Goal: Find specific page/section: Find specific page/section

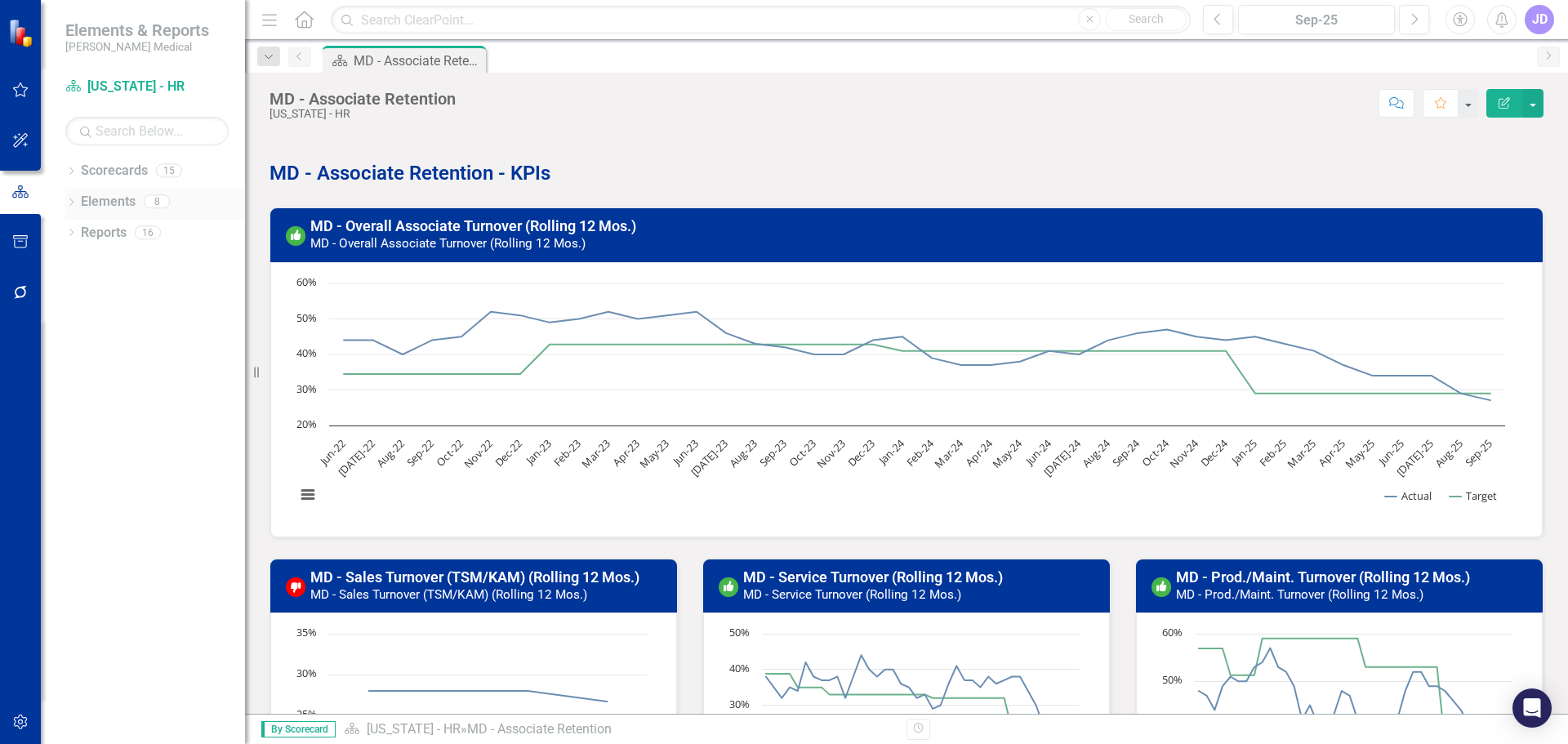
click at [70, 193] on div "Dropdown Elements 8" at bounding box center [154, 204] width 180 height 31
click at [71, 170] on icon "Dropdown" at bounding box center [71, 172] width 12 height 9
click at [84, 228] on icon "Dropdown" at bounding box center [79, 232] width 13 height 10
click at [96, 261] on icon "Dropdown" at bounding box center [96, 263] width 13 height 10
click at [152, 327] on link "[US_STATE] - HR" at bounding box center [184, 325] width 123 height 18
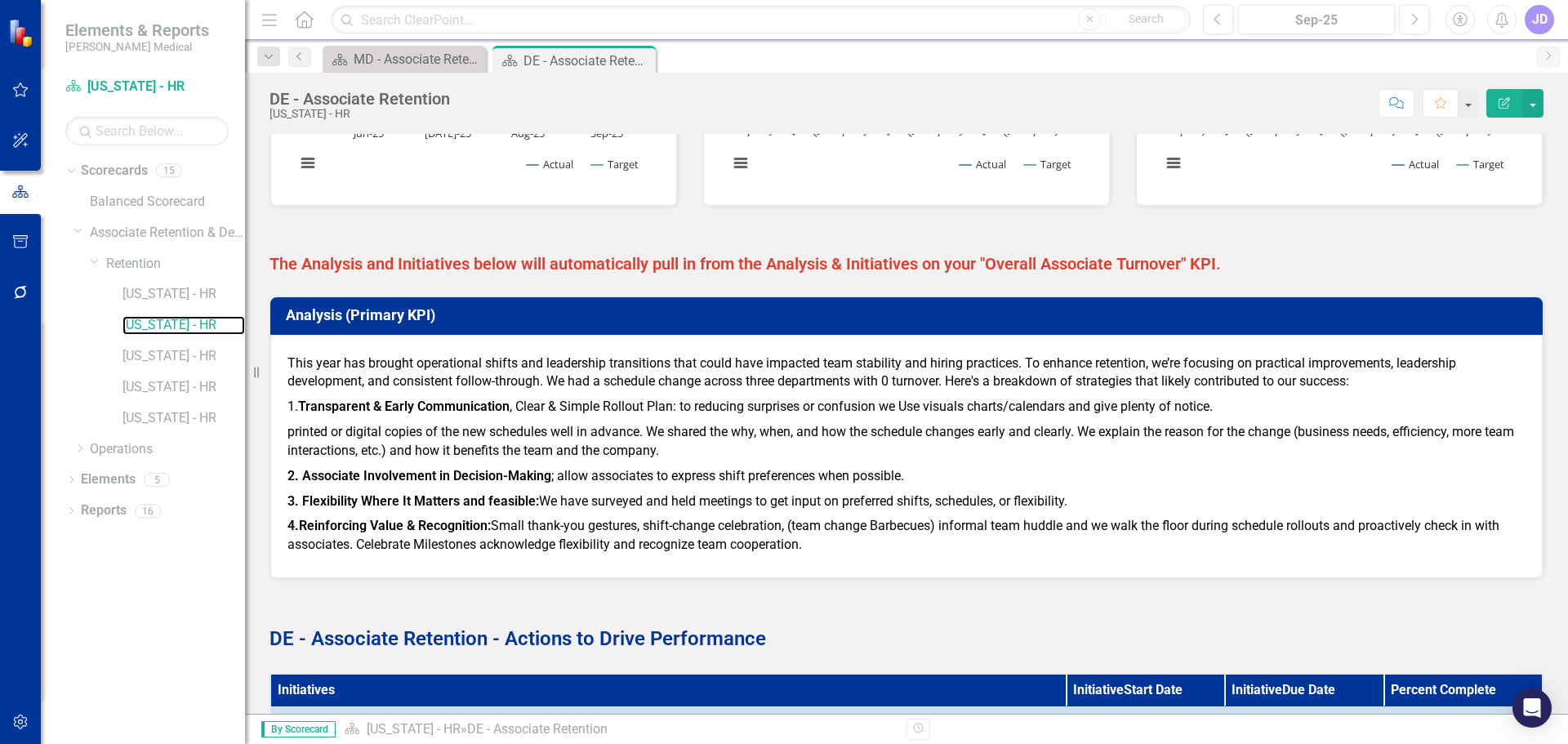
scroll to position [821, 0]
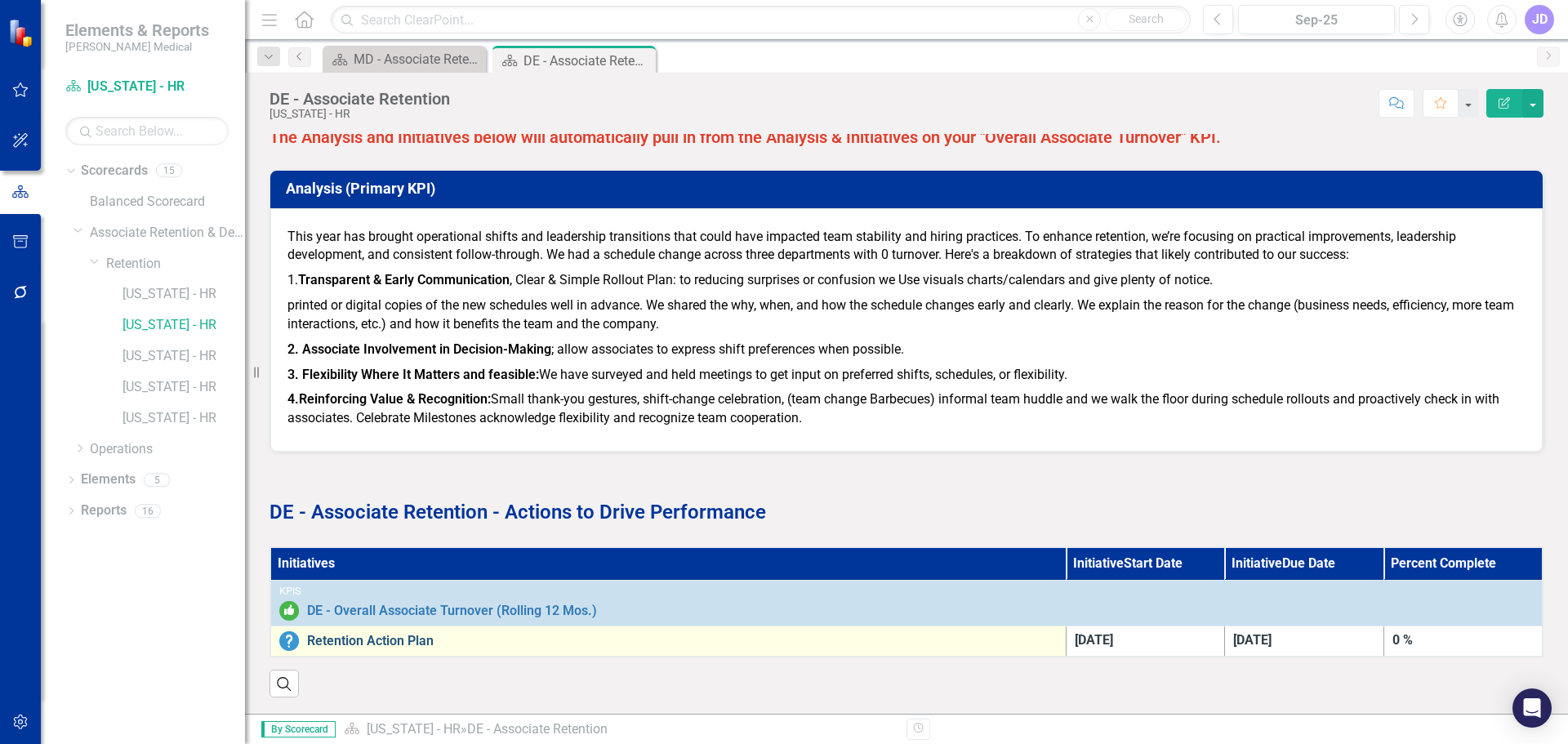
click at [414, 634] on link "Retention Action Plan" at bounding box center [682, 641] width 751 height 15
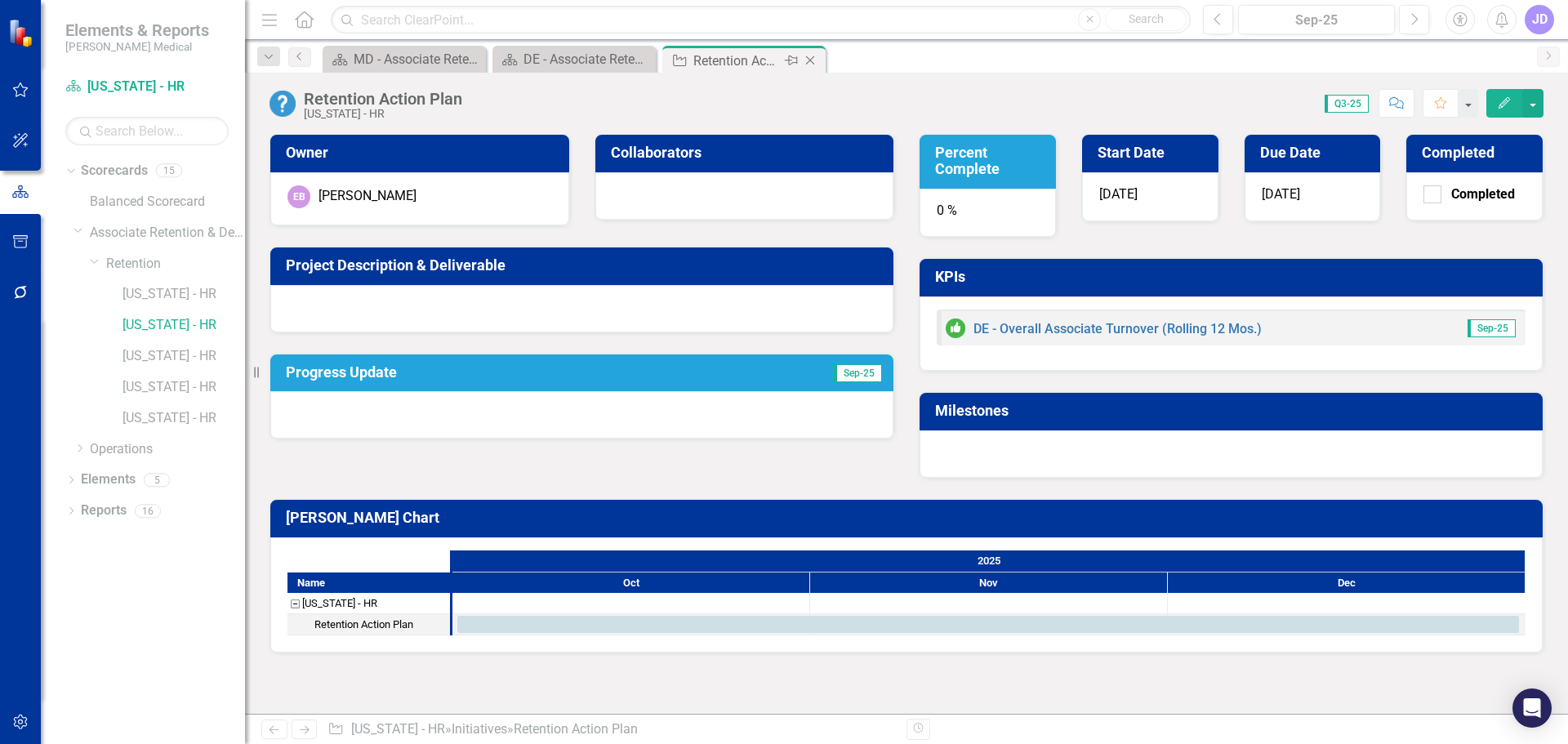
click at [811, 57] on icon "Close" at bounding box center [810, 61] width 17 height 13
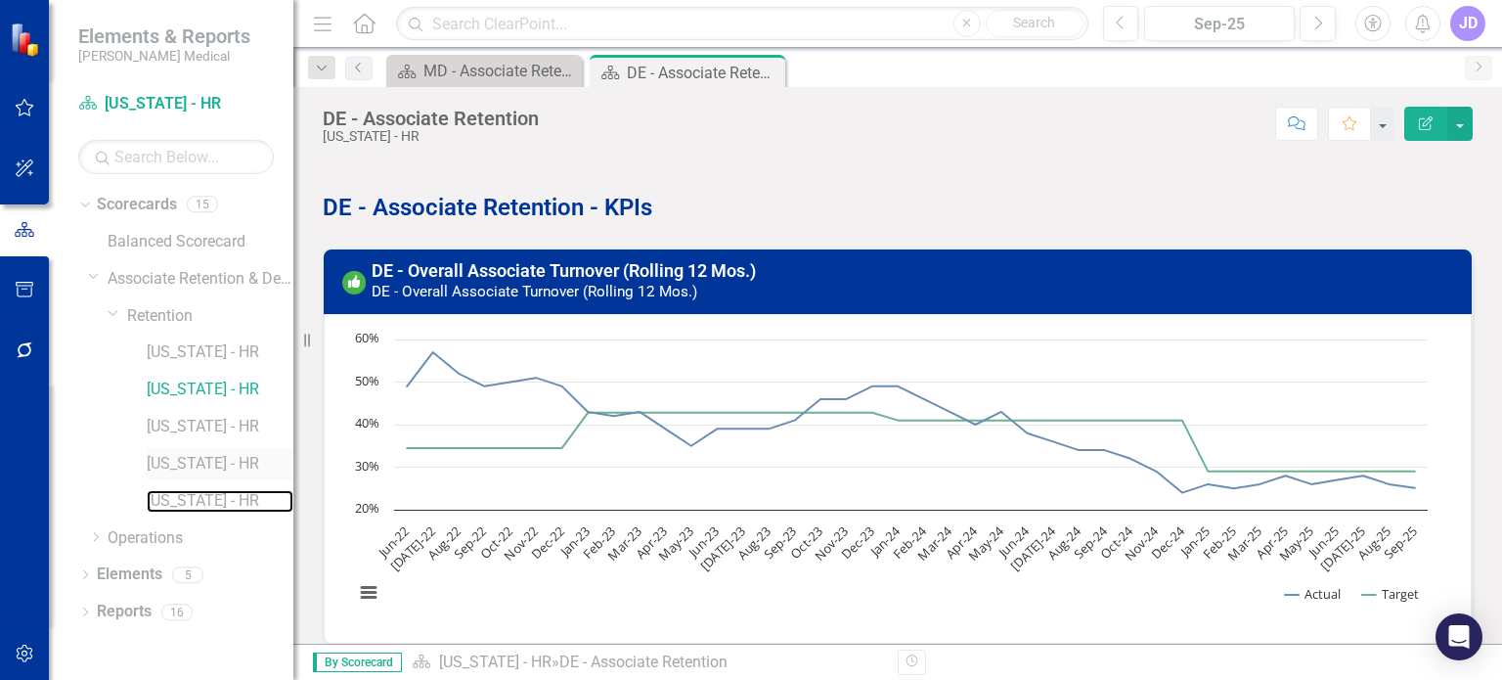
drag, startPoint x: 188, startPoint y: 502, endPoint x: 159, endPoint y: 476, distance: 38.1
click at [188, 502] on link "[US_STATE] - HR" at bounding box center [220, 501] width 147 height 22
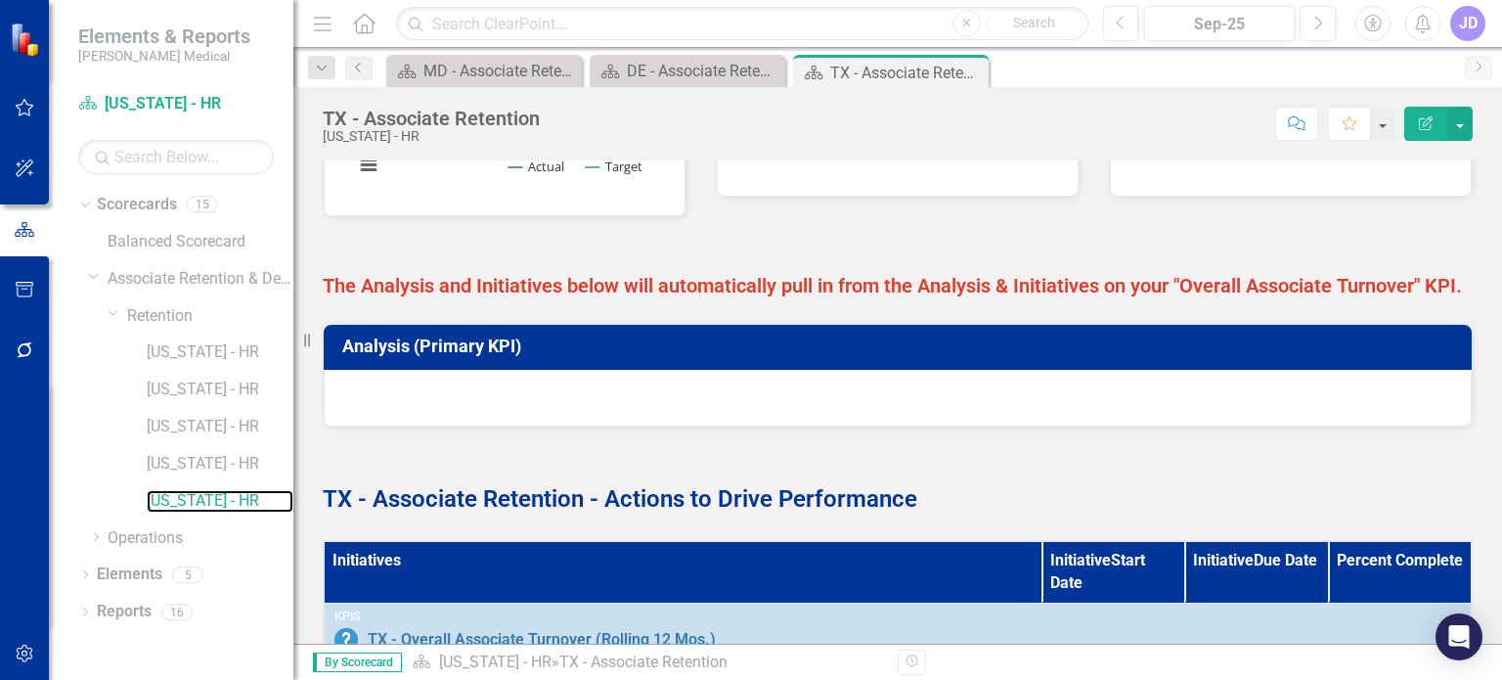
scroll to position [1041, 0]
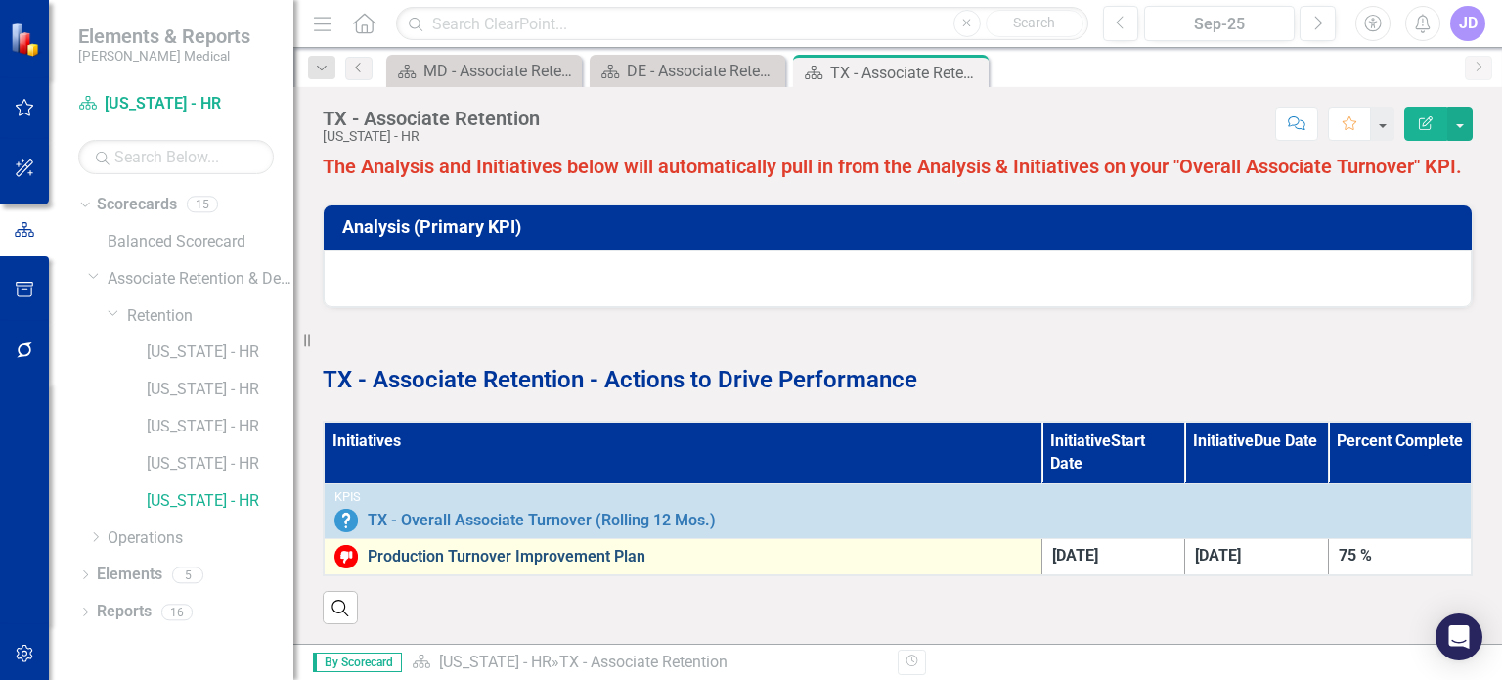
click at [529, 548] on link "Production Turnover Improvement Plan" at bounding box center [700, 557] width 664 height 18
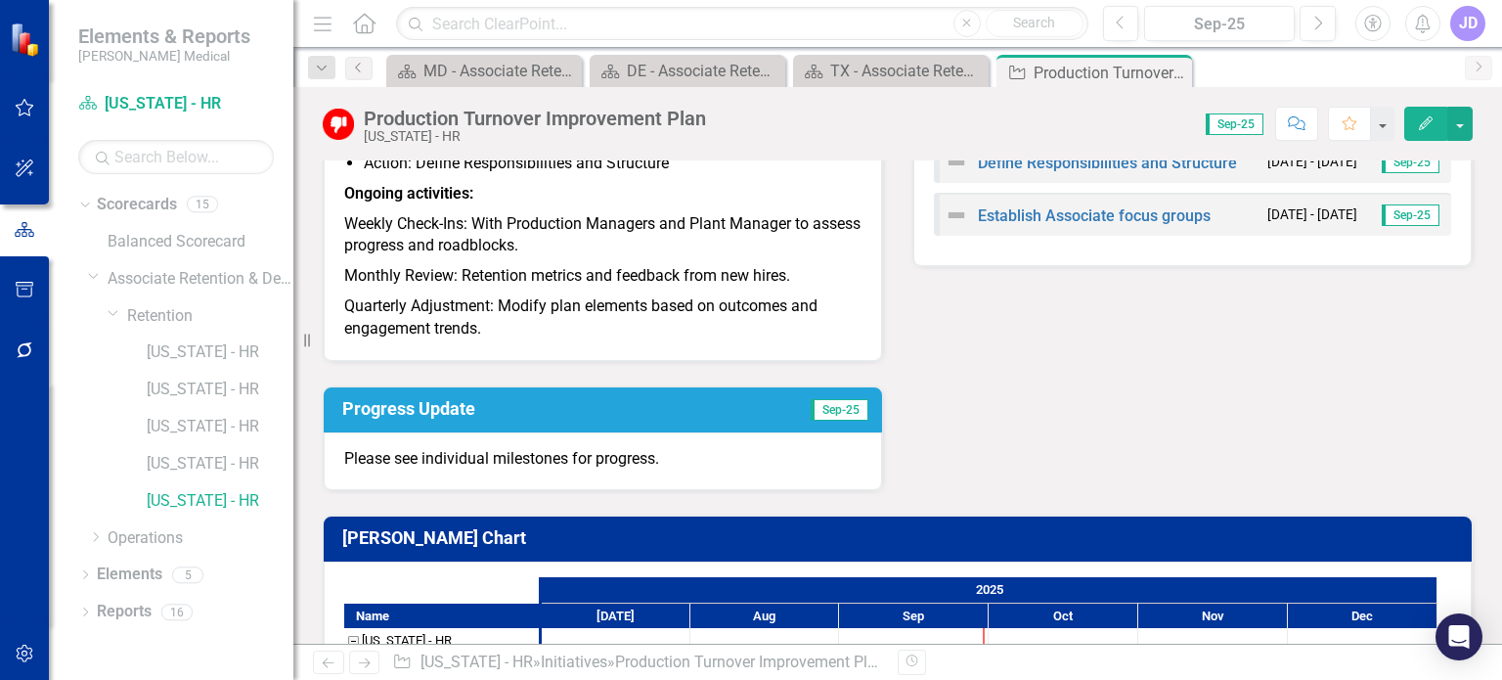
scroll to position [276, 0]
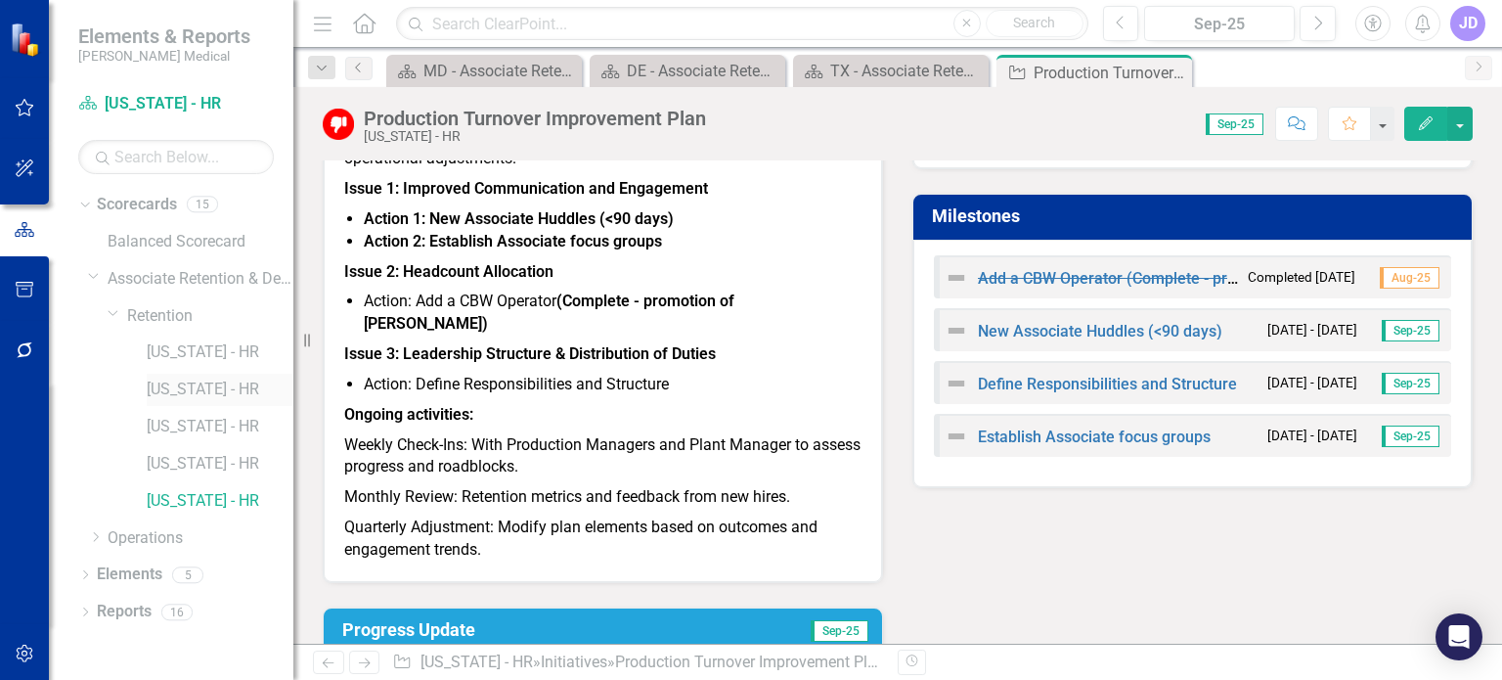
click at [181, 394] on link "[US_STATE] - HR" at bounding box center [220, 389] width 147 height 22
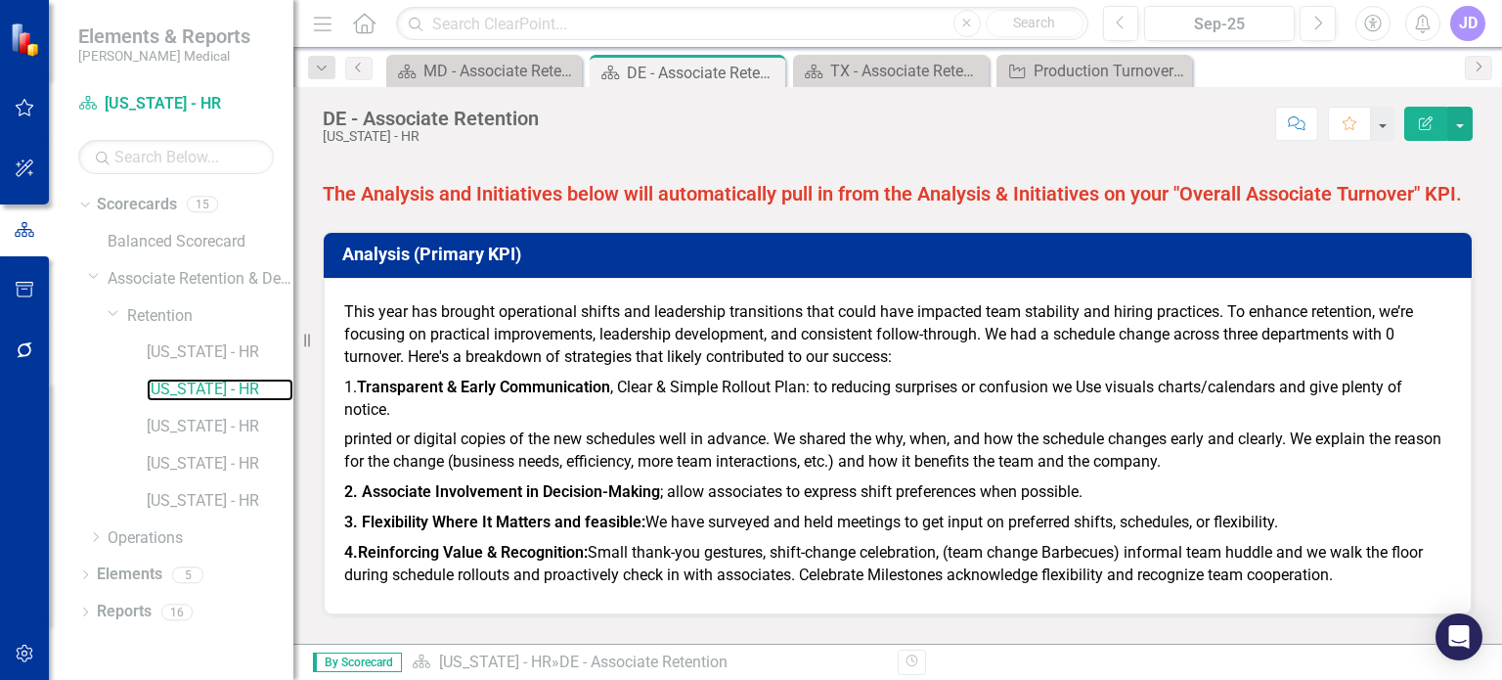
scroll to position [1320, 0]
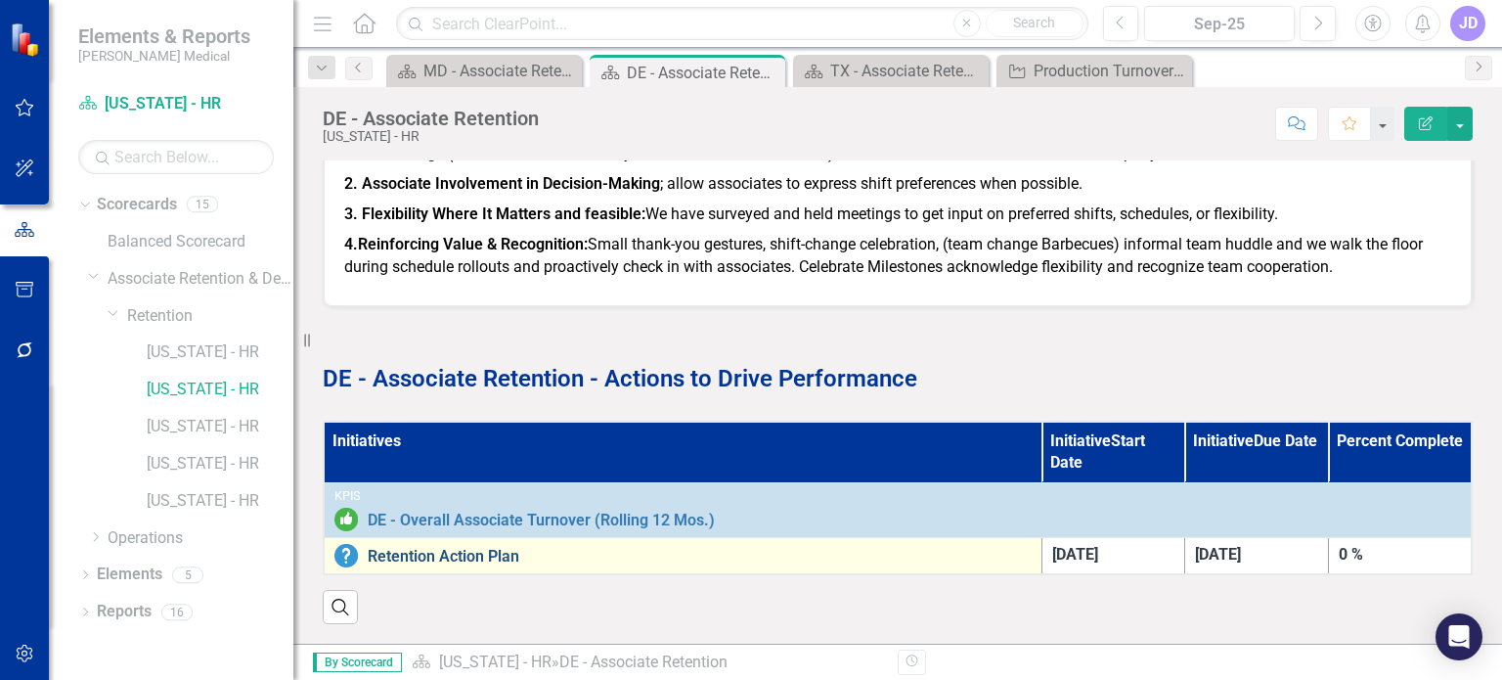
click at [445, 548] on link "Retention Action Plan" at bounding box center [700, 557] width 664 height 18
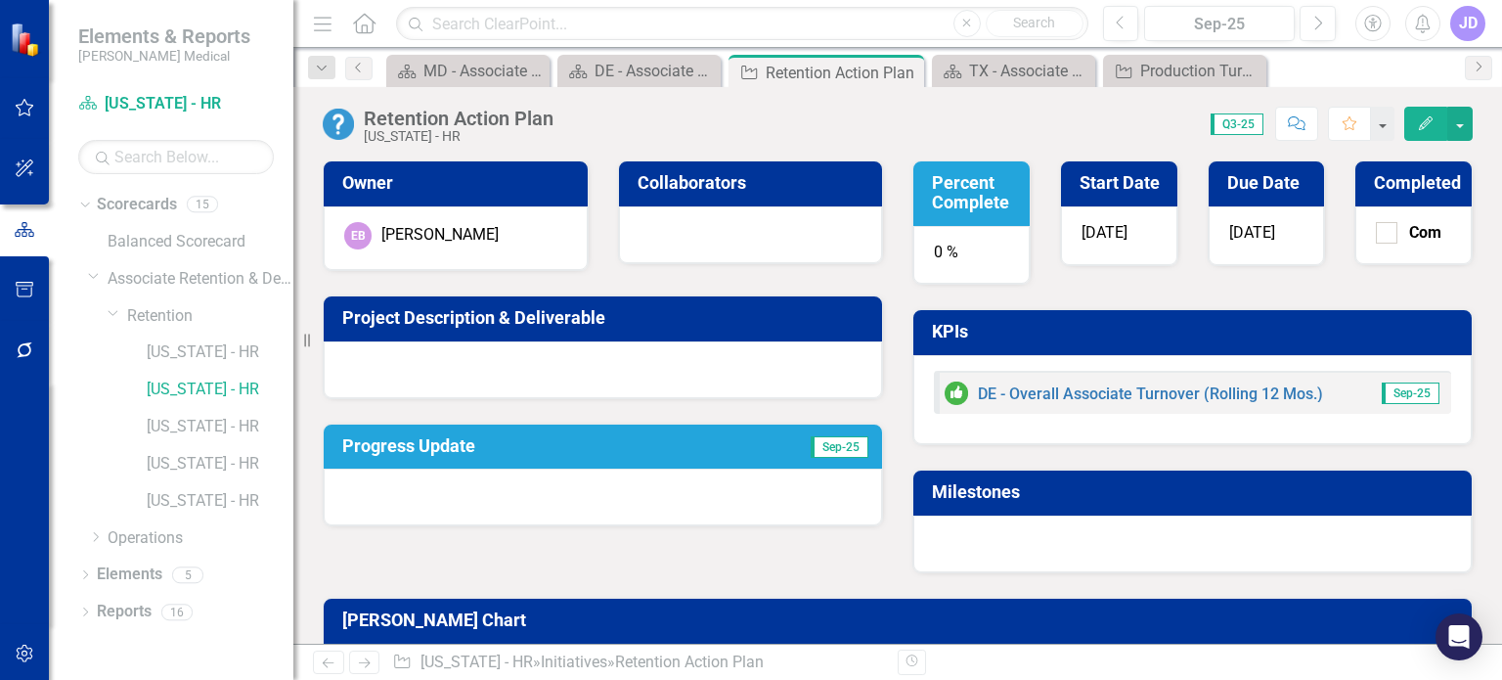
scroll to position [151, 0]
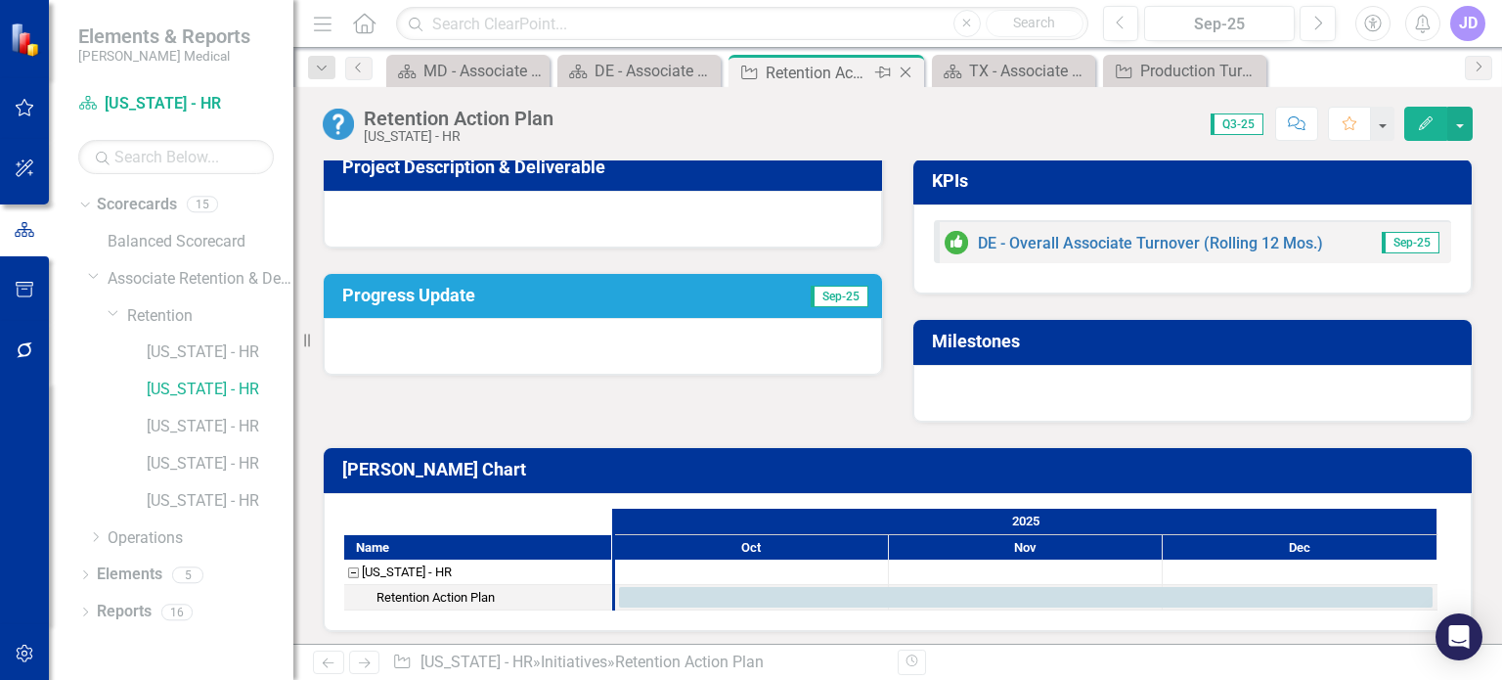
click at [911, 74] on icon "Close" at bounding box center [906, 73] width 20 height 16
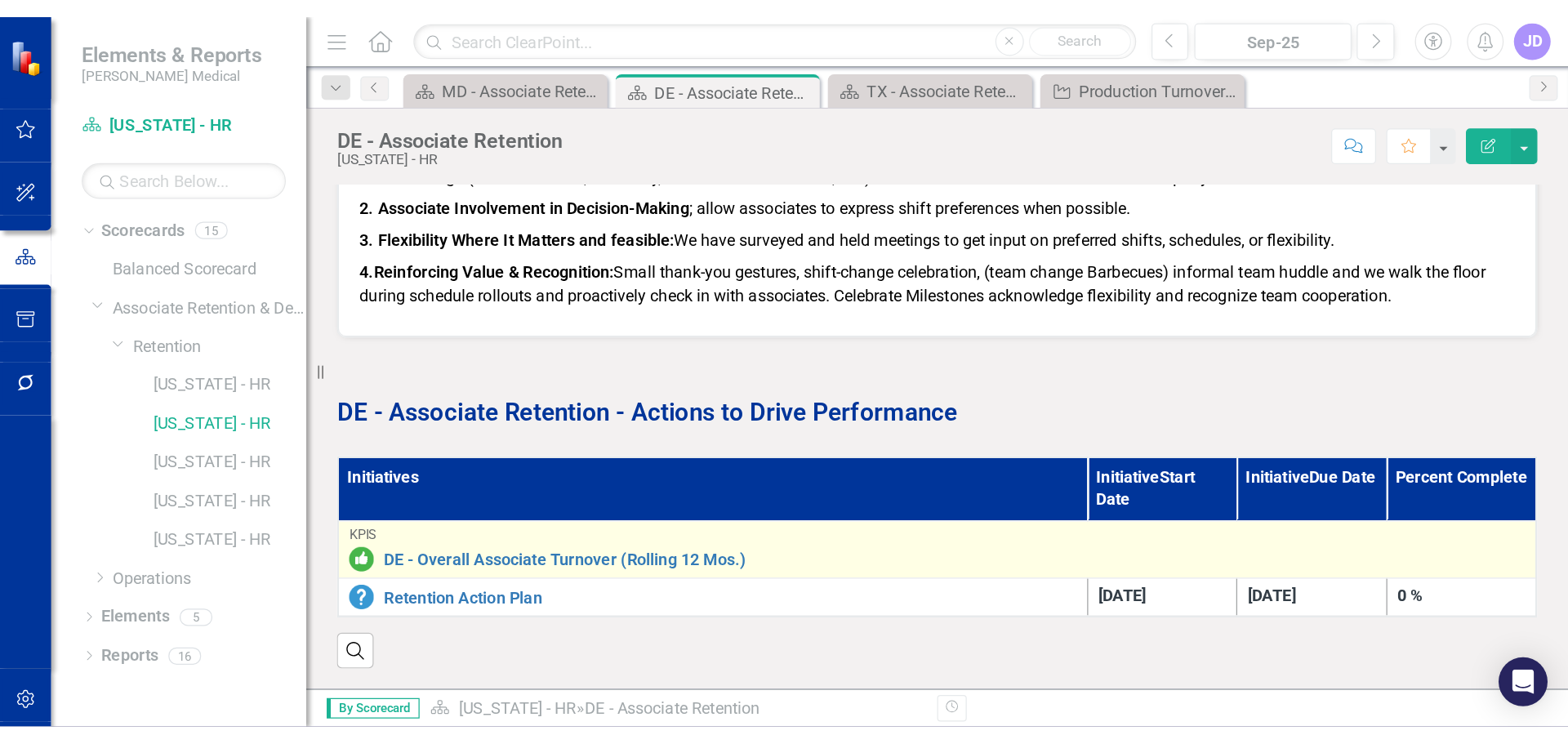
scroll to position [1102, 0]
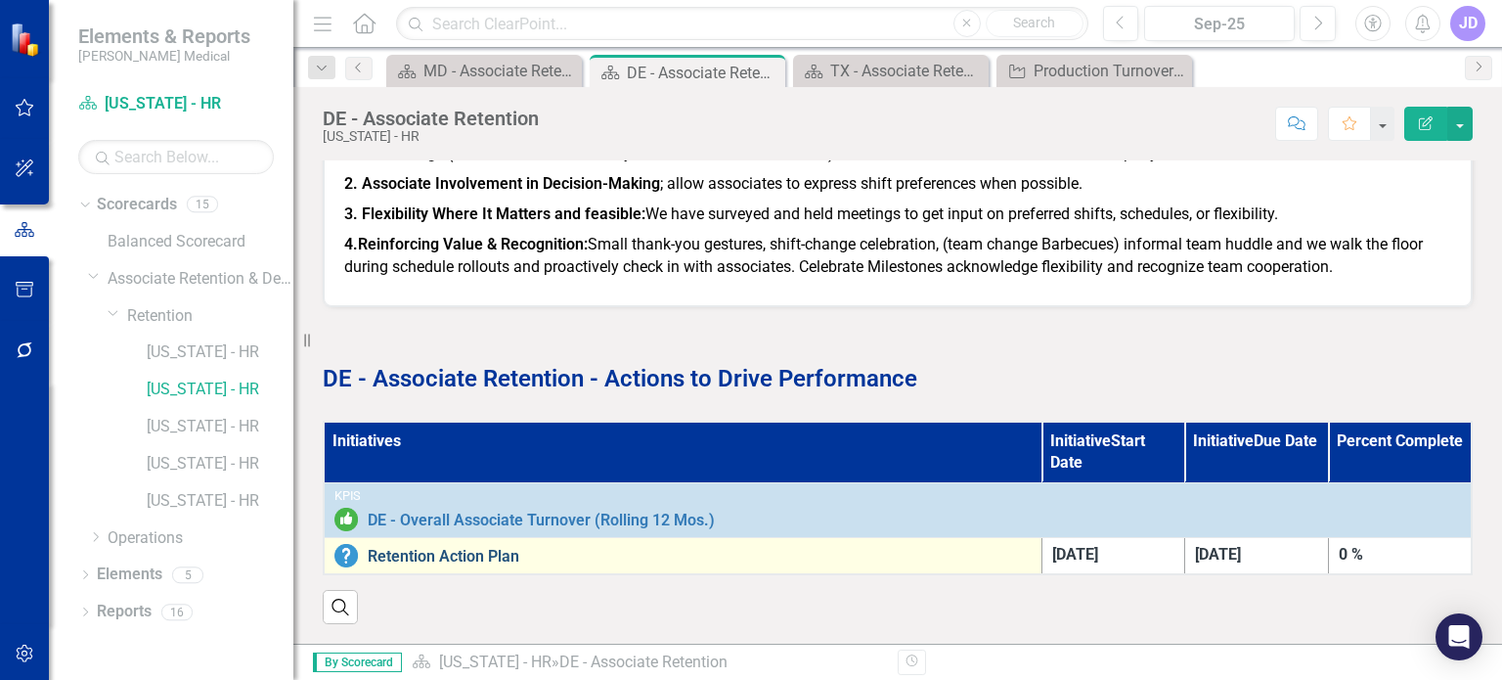
click at [452, 548] on link "Retention Action Plan" at bounding box center [700, 557] width 664 height 18
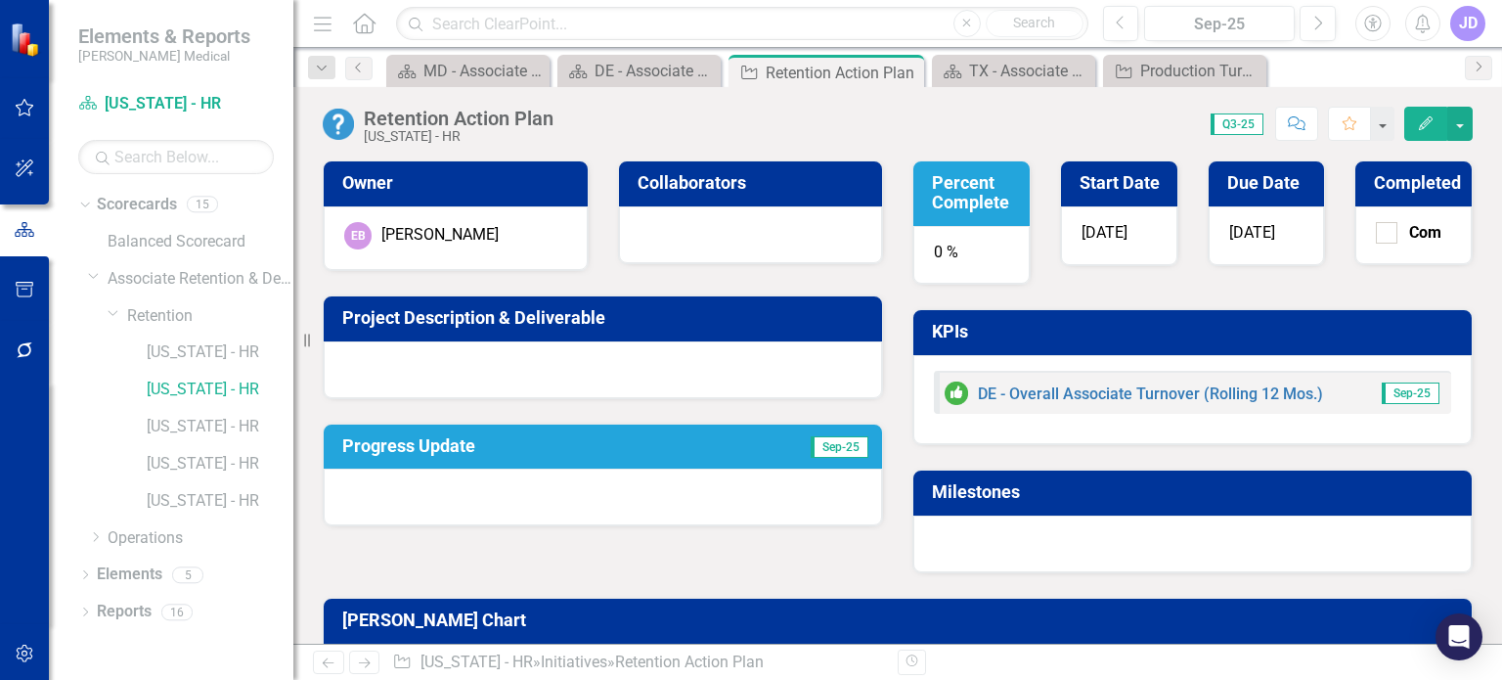
click at [839, 123] on div "Score: 0.00 Q3-25 Completed Comment Favorite Edit" at bounding box center [1018, 123] width 910 height 33
